Goal: Information Seeking & Learning: Find specific fact

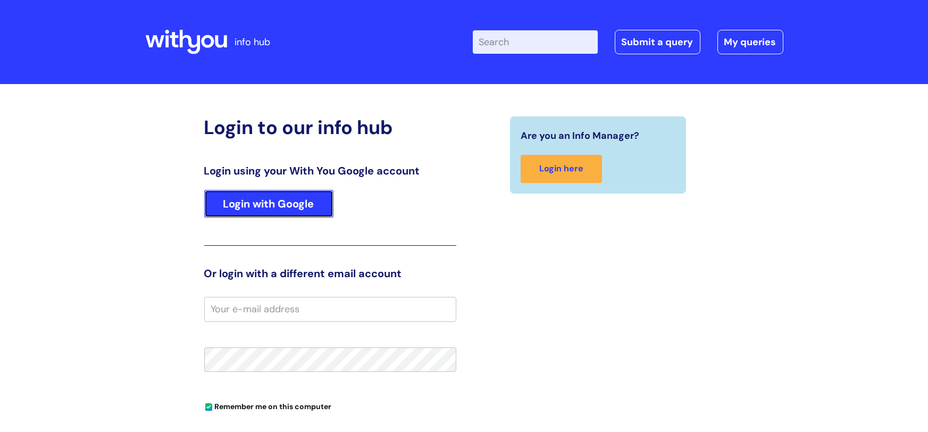
click at [240, 209] on link "Login with Google" at bounding box center [268, 204] width 129 height 28
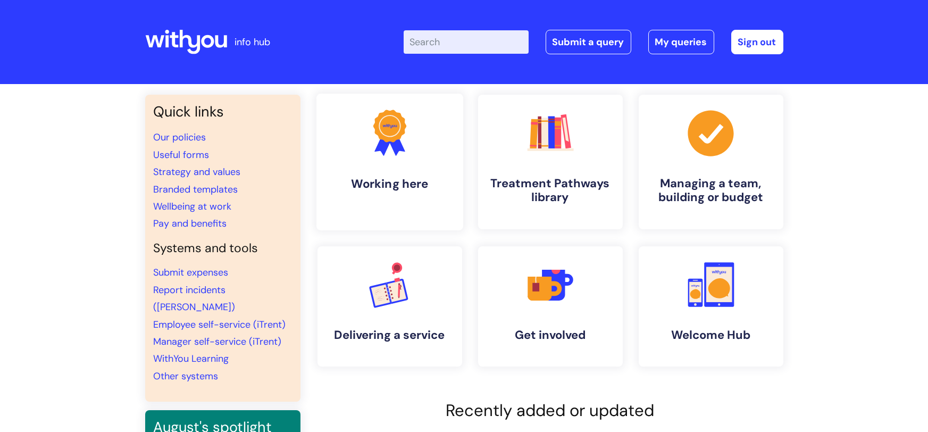
click at [377, 167] on link ".cls-1{fill:#f89b22;}.cls-1,.cls-2,.cls-3{stroke-width:0px;}.cls-2{fill:#2d3cff…" at bounding box center [389, 162] width 147 height 137
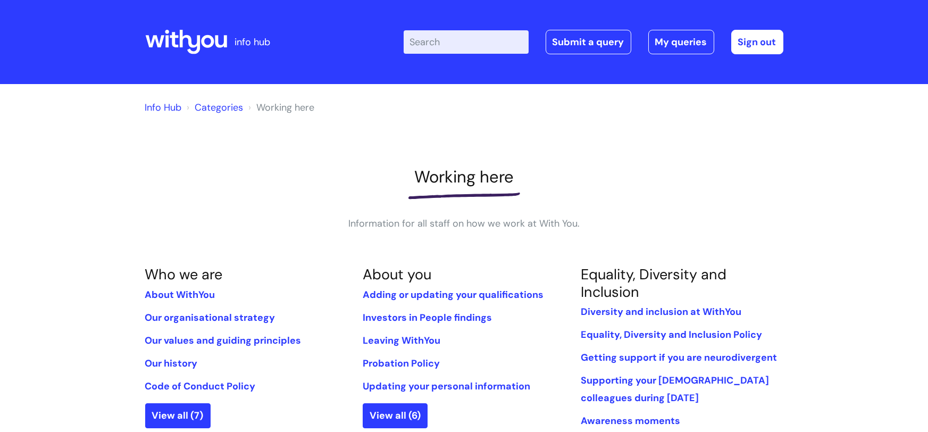
click at [204, 107] on link "Categories" at bounding box center [219, 107] width 48 height 13
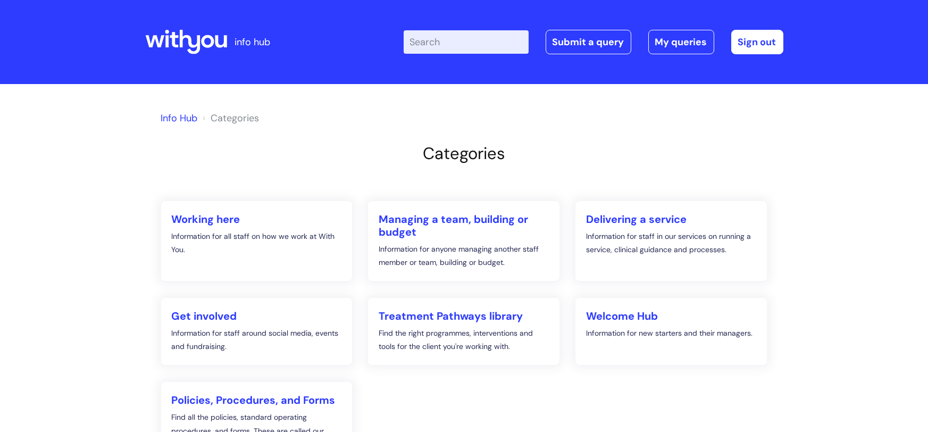
click at [175, 120] on link "Info Hub" at bounding box center [179, 118] width 37 height 13
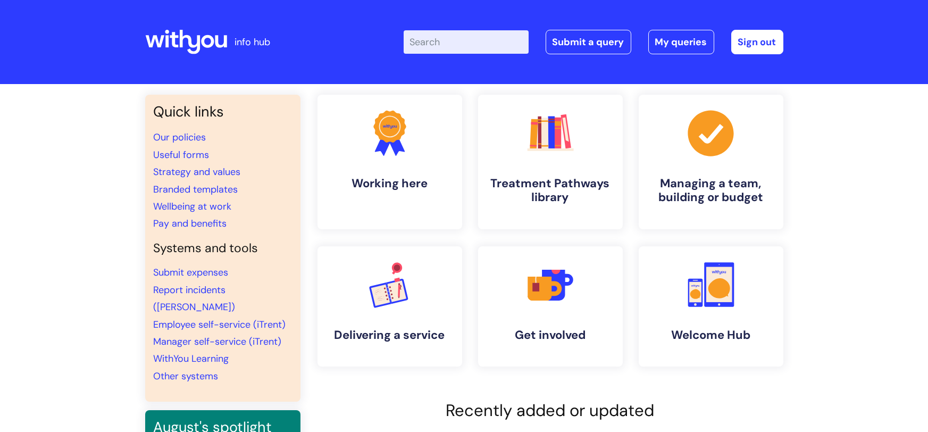
click at [439, 41] on input "Enter your search term here..." at bounding box center [466, 41] width 125 height 23
type input "Drinks diary"
click button "Search" at bounding box center [0, 0] width 0 height 0
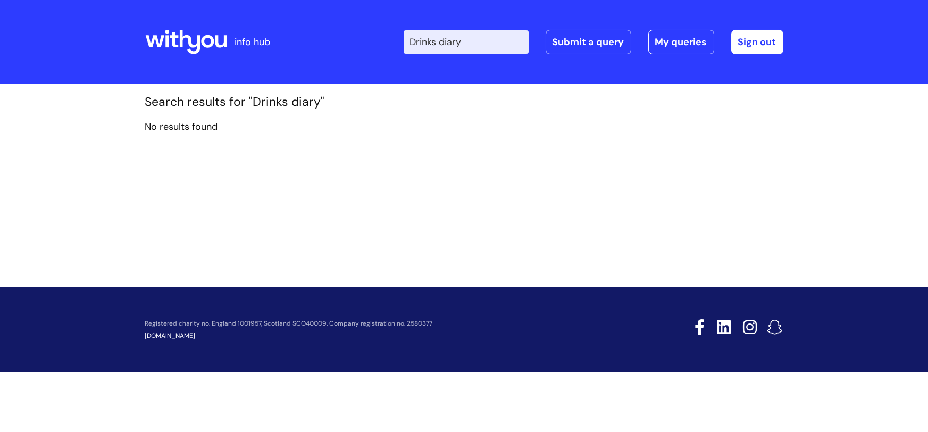
click at [491, 46] on input "Drinks diary" at bounding box center [466, 41] width 125 height 23
drag, startPoint x: 491, startPoint y: 46, endPoint x: 375, endPoint y: 44, distance: 116.4
click at [375, 44] on div "Enter your search term here... Drinks diary Search Submit a query My queries We…" at bounding box center [544, 42] width 480 height 63
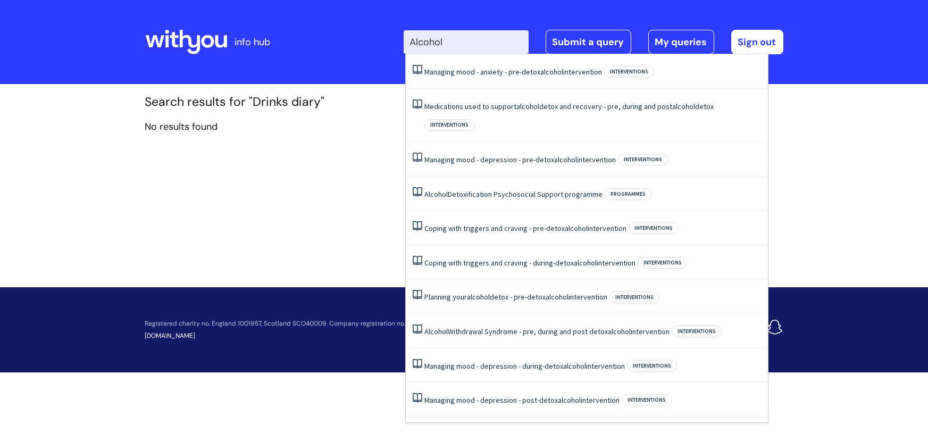
type input "Alcohol"
